Goal: Task Accomplishment & Management: Use online tool/utility

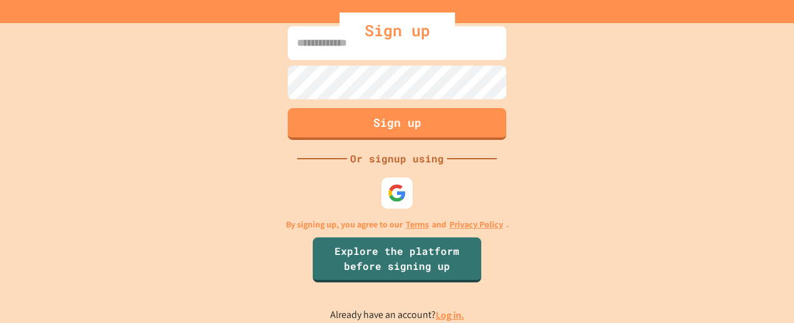
click at [401, 36] on div "Sign up" at bounding box center [396, 30] width 115 height 36
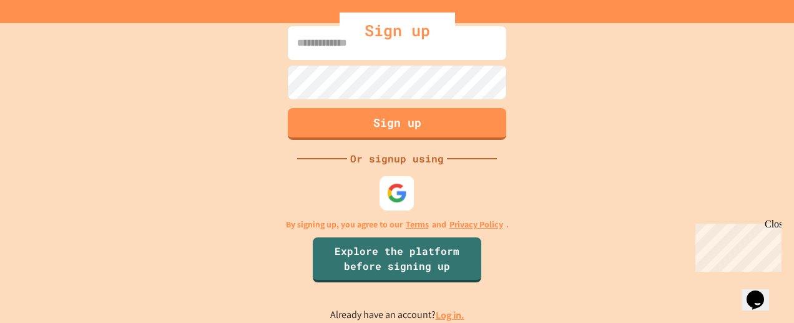
click at [401, 187] on img at bounding box center [397, 193] width 21 height 21
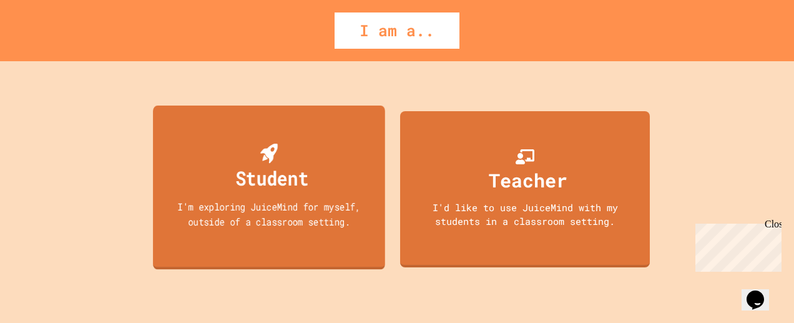
click at [289, 184] on div "Student" at bounding box center [271, 177] width 73 height 29
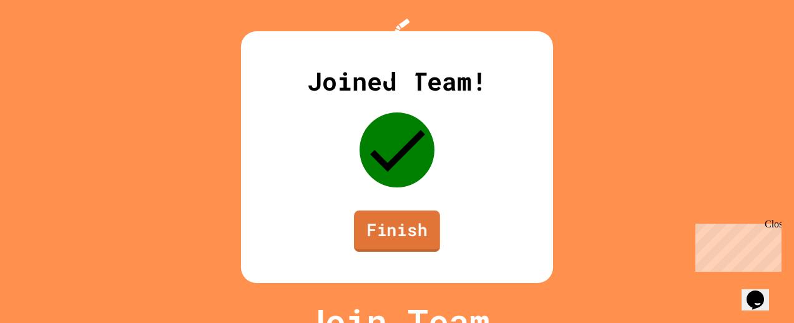
click at [396, 240] on link "Finish" at bounding box center [397, 230] width 86 height 41
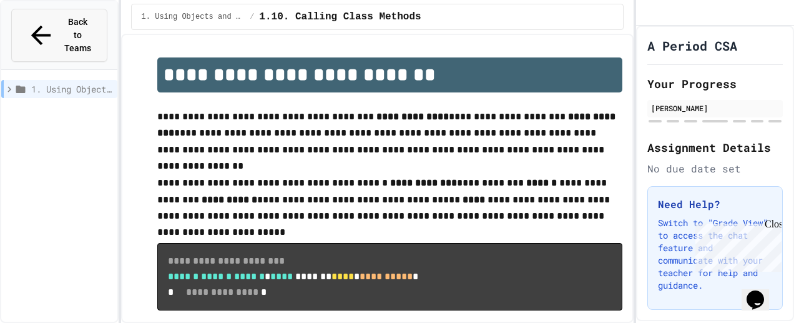
click at [63, 23] on span "Back to Teams" at bounding box center [77, 35] width 29 height 39
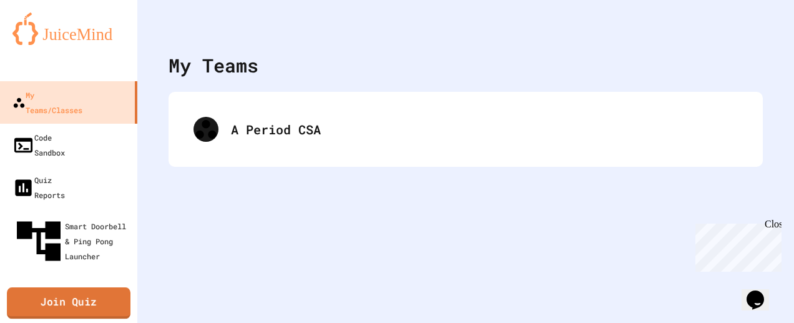
click at [46, 287] on link "Join Quiz" at bounding box center [69, 302] width 124 height 31
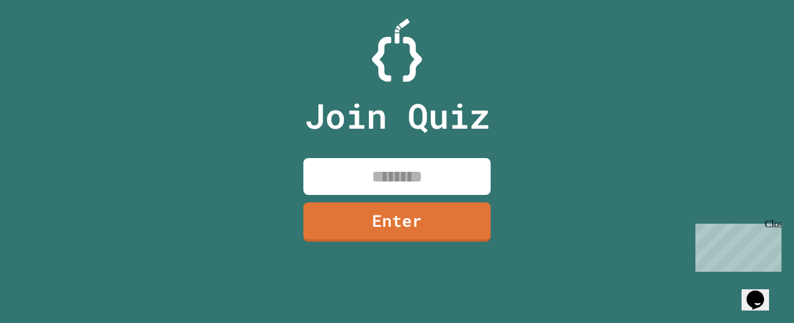
click at [357, 180] on input at bounding box center [396, 176] width 187 height 37
type input "********"
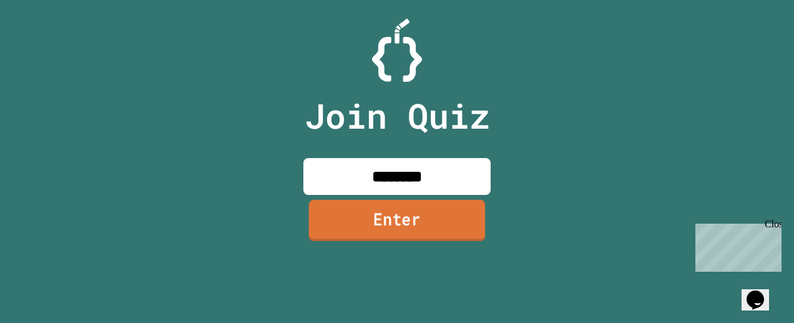
click at [392, 207] on link "Enter" at bounding box center [397, 220] width 177 height 41
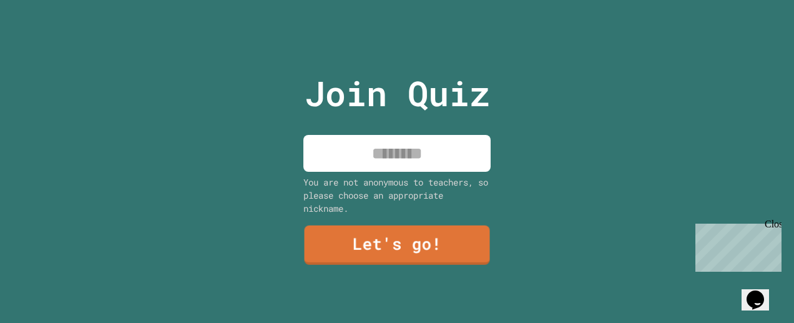
click at [356, 153] on input at bounding box center [396, 153] width 187 height 37
type input "*****"
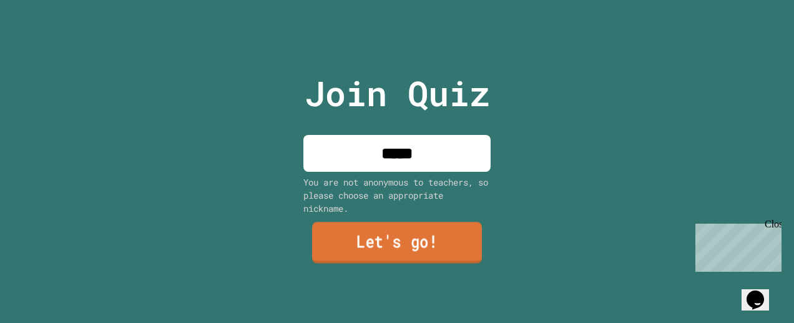
click at [429, 243] on link "Let's go!" at bounding box center [397, 242] width 170 height 41
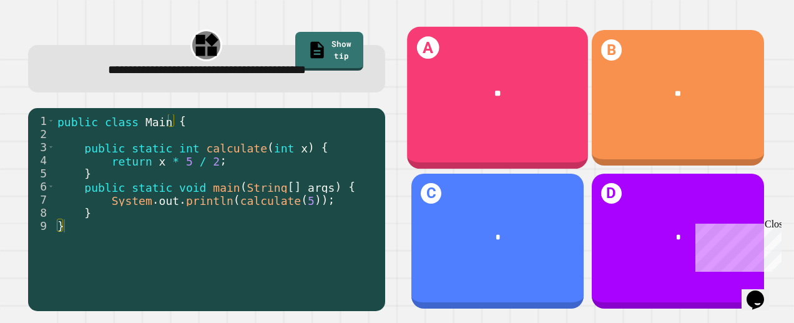
click at [515, 74] on div "**" at bounding box center [497, 94] width 181 height 46
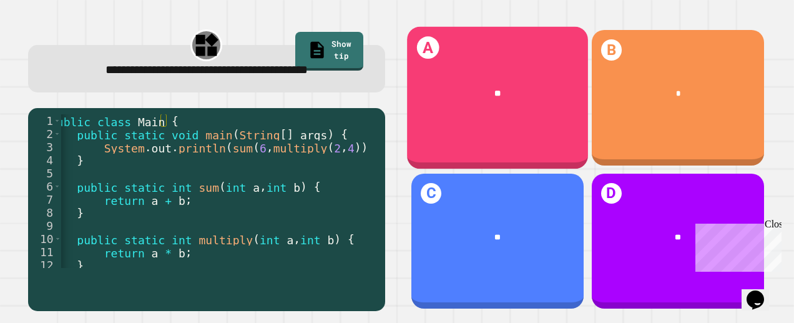
click at [510, 94] on div "**" at bounding box center [497, 94] width 147 height 13
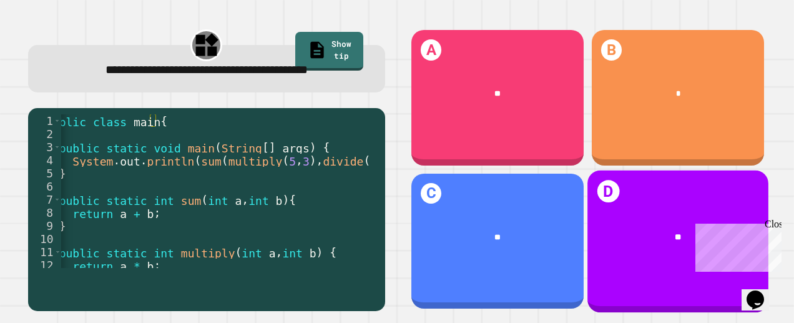
click at [604, 231] on div "**" at bounding box center [677, 237] width 147 height 13
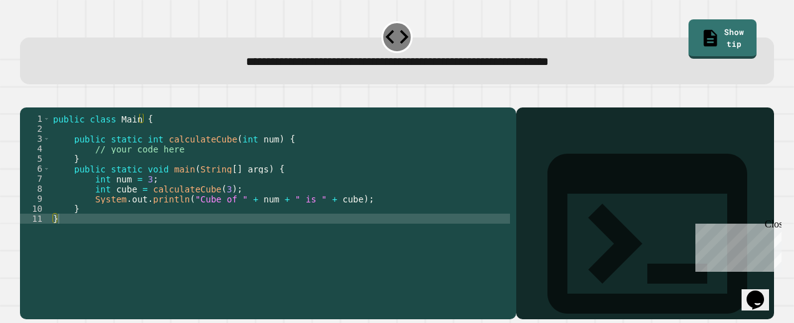
click at [132, 215] on div "public class Main { public static int calculateCube ( int num ) { // your code …" at bounding box center [281, 199] width 460 height 170
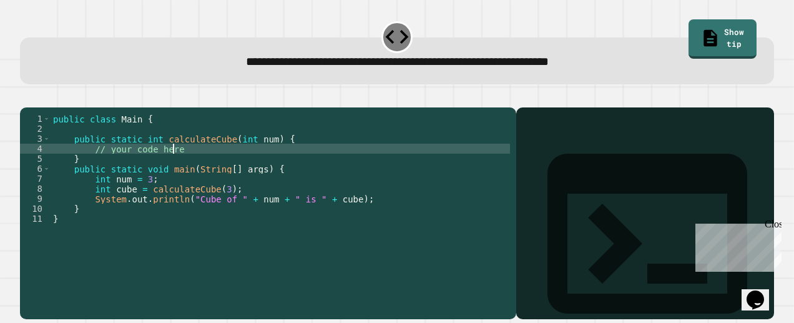
click at [175, 170] on div "public class Main { public static int calculateCube ( int num ) { // your code …" at bounding box center [281, 199] width 460 height 170
type textarea "**********"
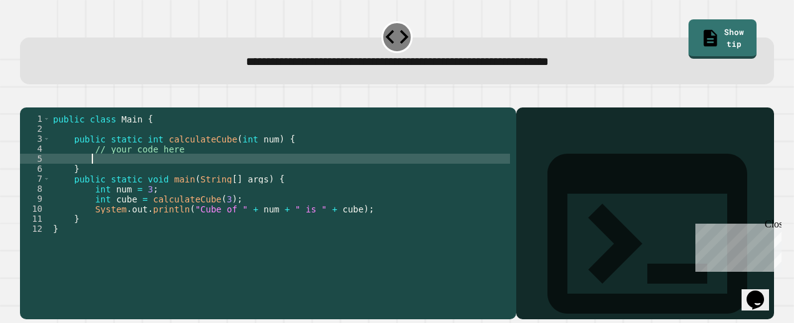
scroll to position [0, 2]
click at [708, 42] on link "Show tip" at bounding box center [722, 37] width 63 height 41
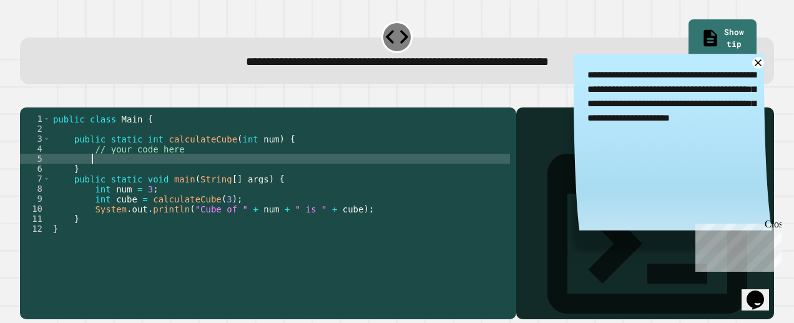
click at [106, 175] on div "public class Main { public static int calculateCube ( int num ) { // your code …" at bounding box center [281, 199] width 460 height 170
click at [751, 67] on icon at bounding box center [758, 63] width 14 height 14
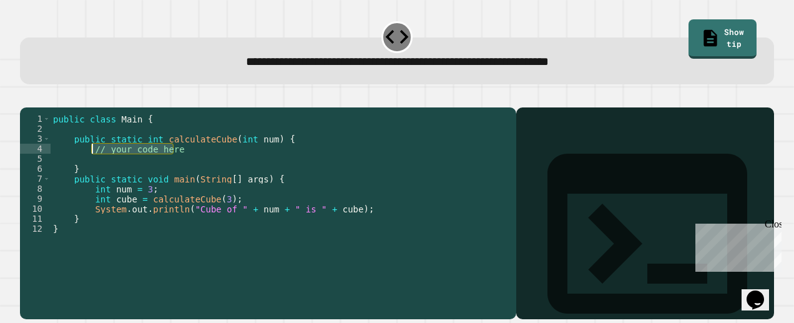
drag, startPoint x: 186, startPoint y: 166, endPoint x: 92, endPoint y: 168, distance: 93.6
click at [92, 168] on div "public class Main { public static int calculateCube ( int num ) { // your code …" at bounding box center [281, 199] width 460 height 170
type textarea "**********"
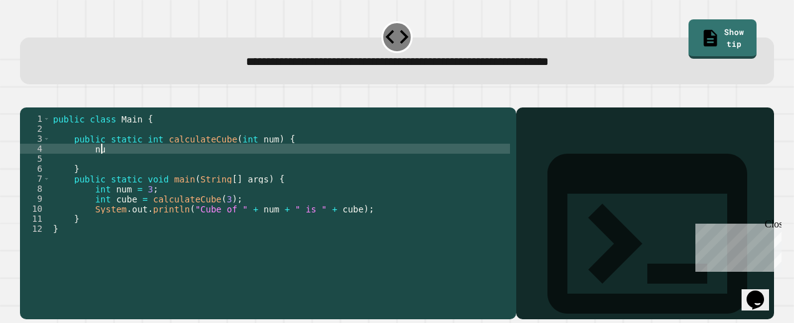
scroll to position [0, 3]
type textarea "**********"
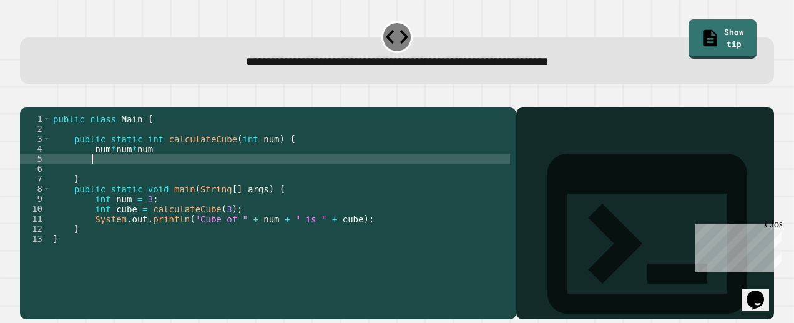
scroll to position [0, 2]
click at [527, 137] on icon at bounding box center [647, 234] width 240 height 240
click at [777, 228] on div "Close" at bounding box center [772, 226] width 16 height 16
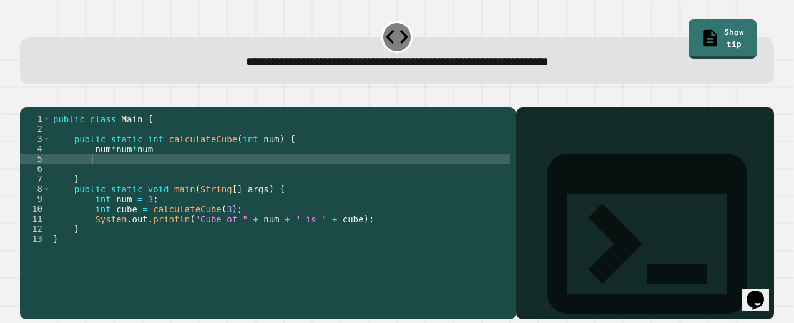
click at [26, 97] on icon "button" at bounding box center [26, 97] width 0 height 0
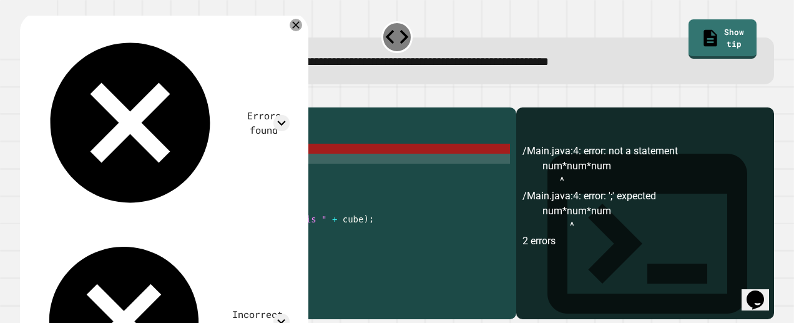
click at [91, 165] on div "public class Main { public static int calculateCube ( int num ) { num * num * n…" at bounding box center [281, 199] width 460 height 170
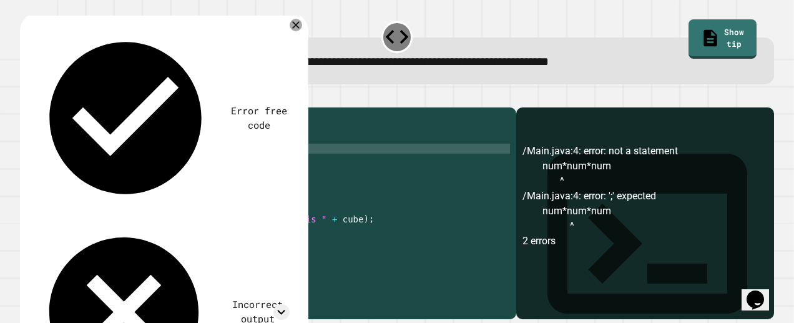
scroll to position [0, 4]
click at [26, 97] on icon "button" at bounding box center [26, 97] width 0 height 0
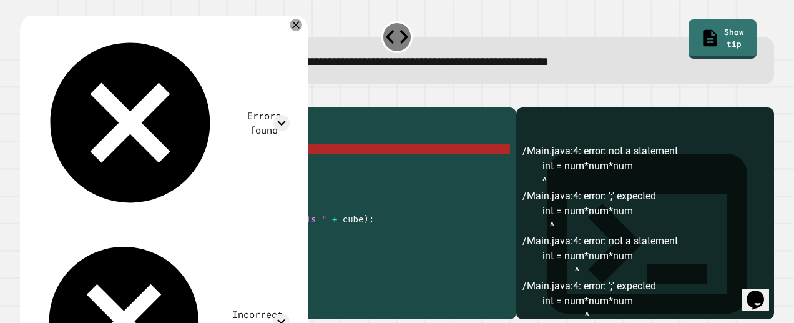
click at [110, 167] on div "public class Main { public static int calculateCube ( int num ) { int = num * n…" at bounding box center [281, 199] width 460 height 170
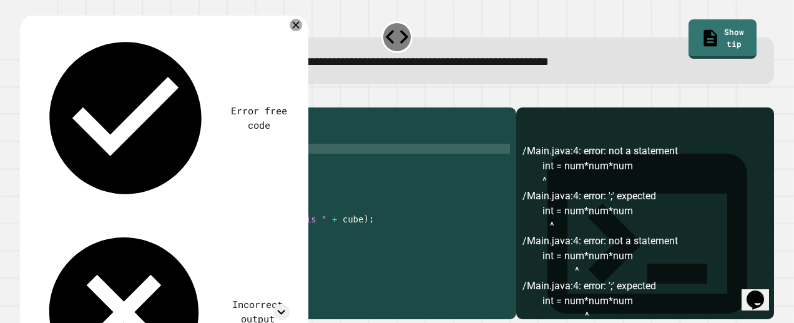
scroll to position [0, 9]
type textarea "**********"
click at [36, 104] on icon "button" at bounding box center [34, 104] width 7 height 9
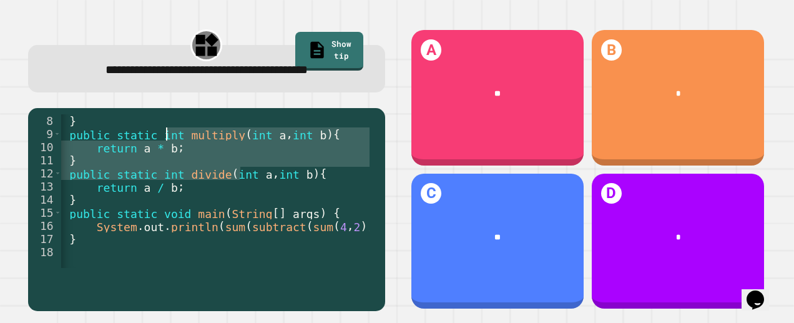
scroll to position [0, 21]
drag, startPoint x: 223, startPoint y: 200, endPoint x: 145, endPoint y: 144, distance: 96.5
click at [145, 144] on div "} public static int multiply ( int a , int b ) { return a * b ; } public static…" at bounding box center [301, 199] width 523 height 170
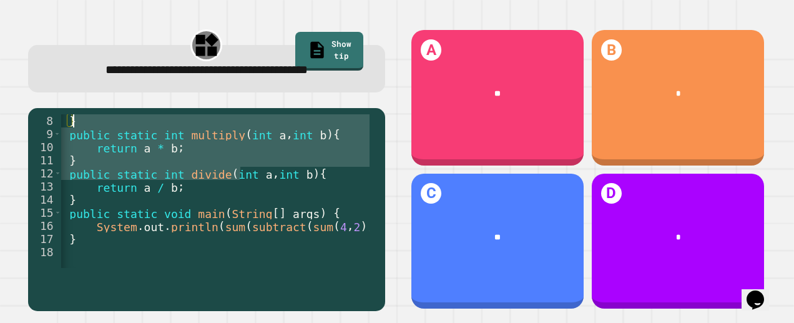
drag, startPoint x: 145, startPoint y: 144, endPoint x: 243, endPoint y: 197, distance: 110.8
click at [243, 197] on div "} public static int multiply ( int a , int b ) { return a * b ; } public static…" at bounding box center [215, 190] width 308 height 153
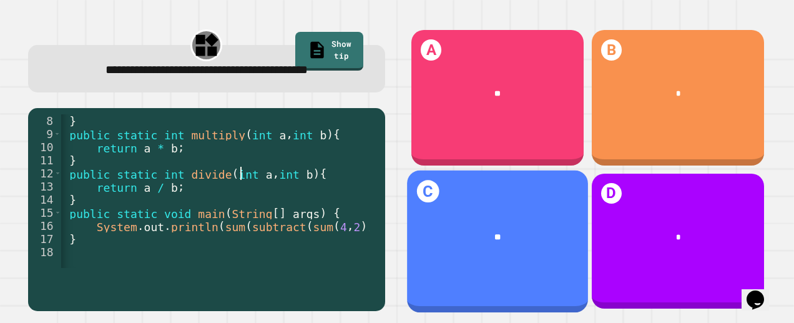
click at [513, 214] on div "**" at bounding box center [497, 237] width 181 height 46
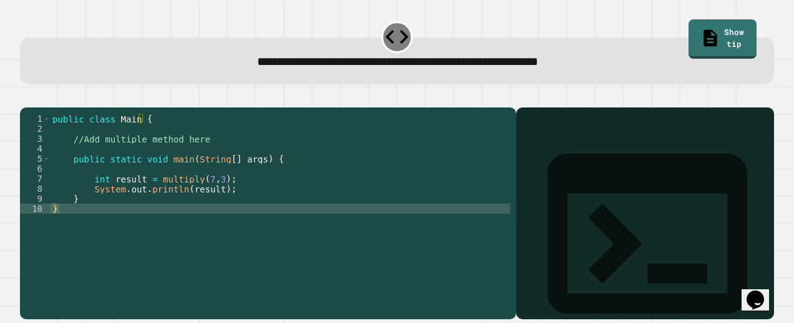
click at [79, 163] on div "public class Main { //Add multiple method here public static void main ( String…" at bounding box center [280, 199] width 460 height 170
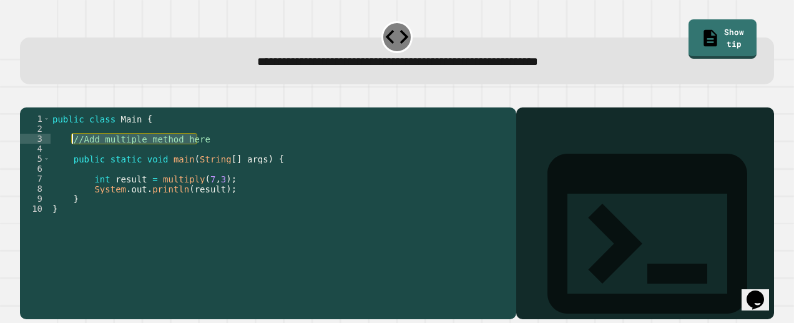
drag, startPoint x: 206, startPoint y: 158, endPoint x: 72, endPoint y: 160, distance: 133.5
click at [72, 160] on div "public class Main { //Add multiple method here public static void main ( String…" at bounding box center [280, 199] width 460 height 170
type textarea "**********"
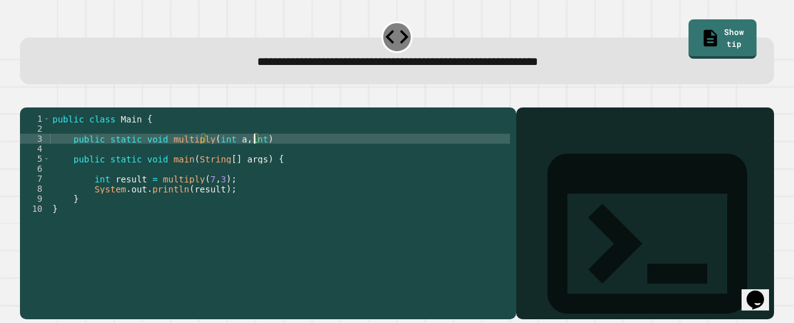
scroll to position [0, 14]
click at [289, 155] on div "public class Main { public static void multiply ( int a , int b ) public static…" at bounding box center [280, 199] width 460 height 170
click at [26, 97] on icon "button" at bounding box center [26, 97] width 0 height 0
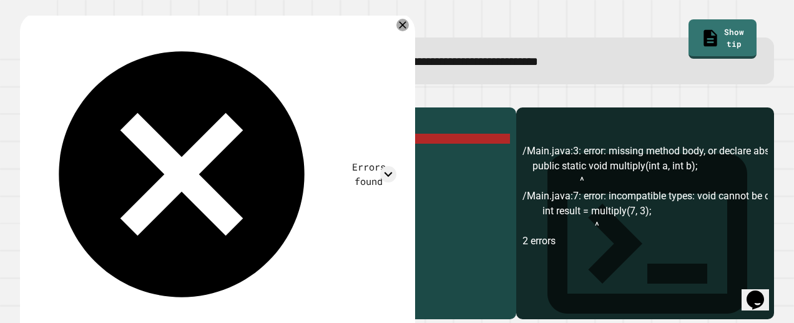
click at [273, 156] on div "public class Main { public static void multiply ( int a , int b ) ; public stat…" at bounding box center [280, 199] width 460 height 170
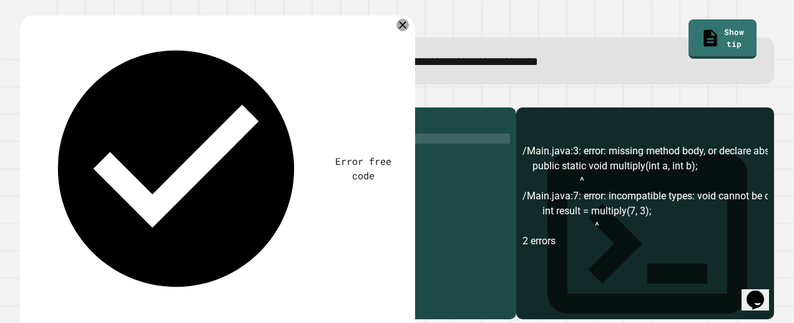
type textarea "**********"
click at [36, 109] on icon "button" at bounding box center [34, 104] width 7 height 9
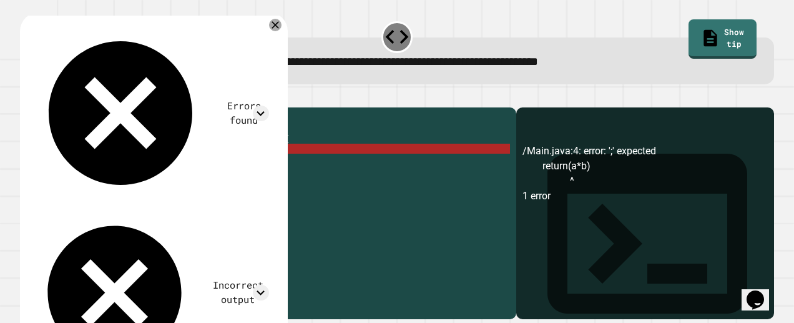
click at [121, 167] on div "public class Main { public static void multiply ( int a , int b ) { return ( a …" at bounding box center [280, 199] width 460 height 170
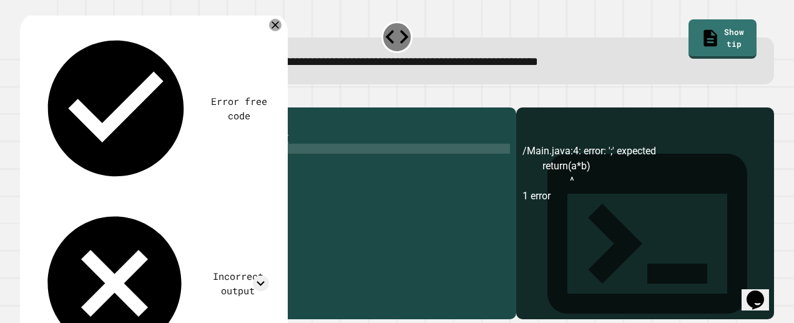
scroll to position [0, 6]
click at [38, 105] on icon "button" at bounding box center [34, 104] width 7 height 9
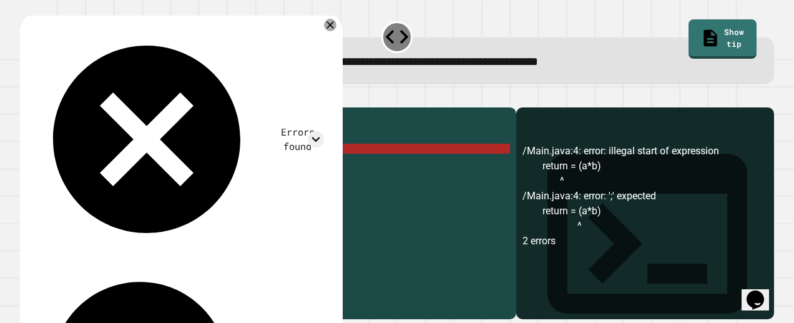
click at [137, 164] on div "public class Main { public static void multiply ( int a , int b ) { return = ( …" at bounding box center [280, 199] width 460 height 170
click at [171, 163] on div "public class Main { public static void multiply ( int a , int b ) { return = ( …" at bounding box center [280, 199] width 460 height 170
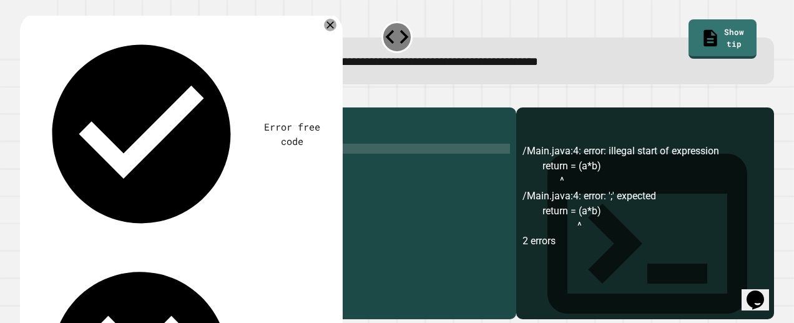
scroll to position [0, 7]
click at [132, 166] on div "public class Main { public static void multiply ( int a , int b ) { return = ( …" at bounding box center [280, 199] width 460 height 170
click at [26, 97] on button "button" at bounding box center [26, 97] width 0 height 0
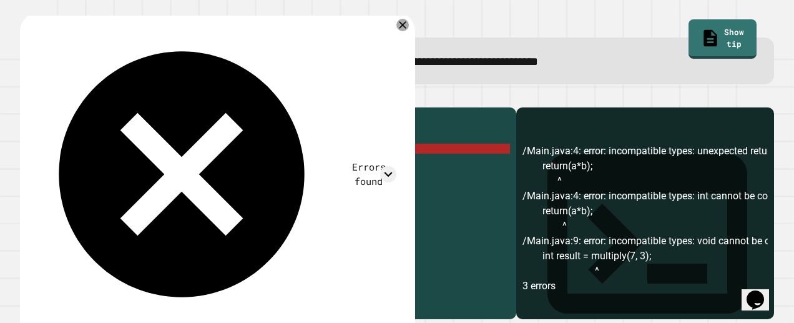
scroll to position [0, 0]
click at [144, 170] on div "public class Main { public static void multiply ( int a , int b ) { return ( a …" at bounding box center [280, 199] width 460 height 170
click at [117, 168] on div "public class Main { public static void multiply ( int a , int b ) { return ( a …" at bounding box center [280, 199] width 460 height 170
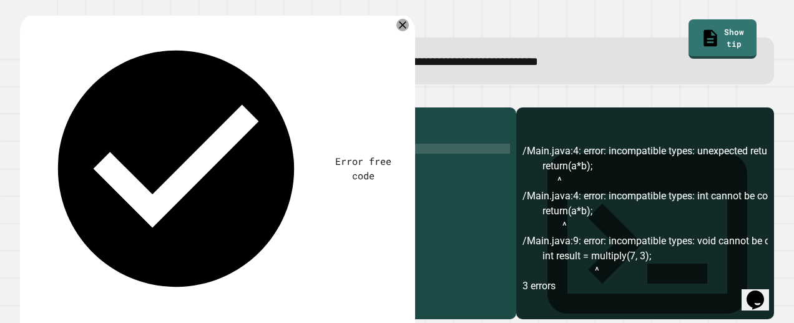
type textarea "**********"
click at [26, 97] on button "button" at bounding box center [26, 97] width 0 height 0
